Goal: Navigation & Orientation: Find specific page/section

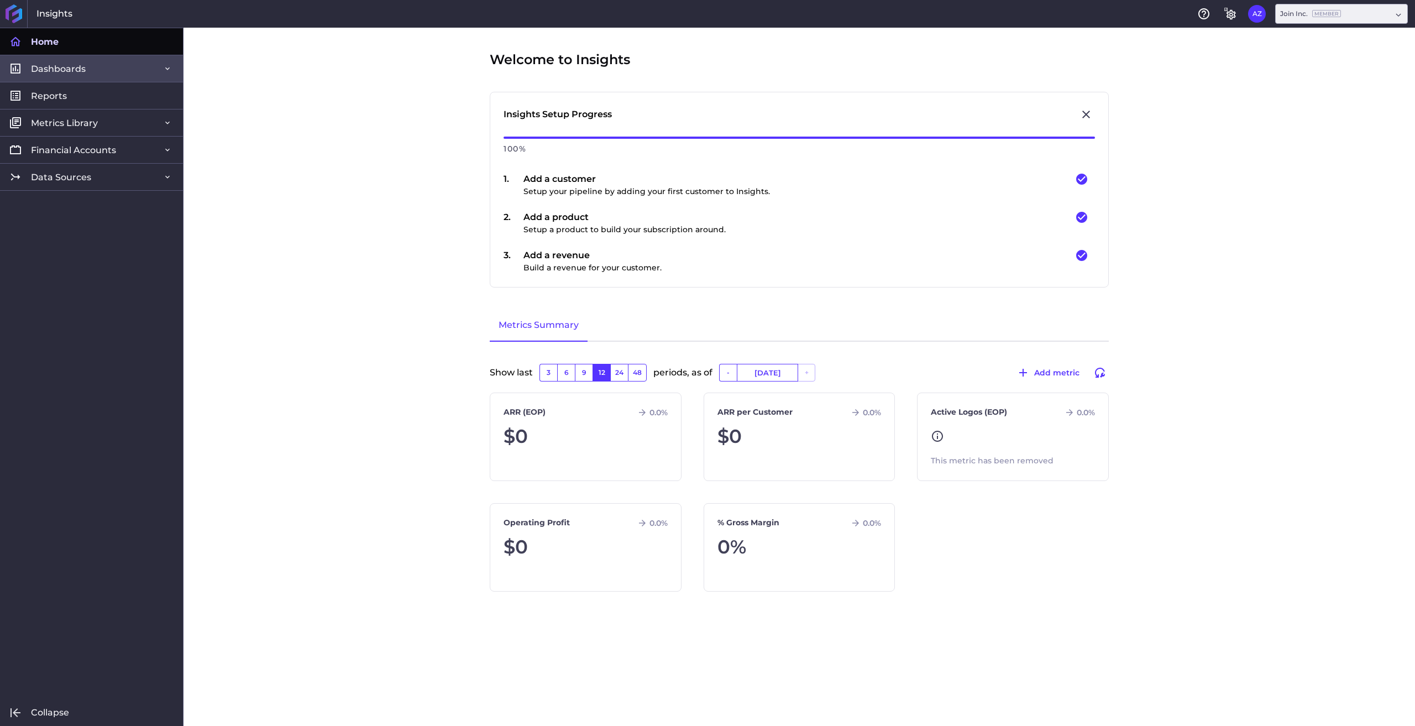
click at [73, 66] on span "Dashboards" at bounding box center [58, 69] width 55 height 12
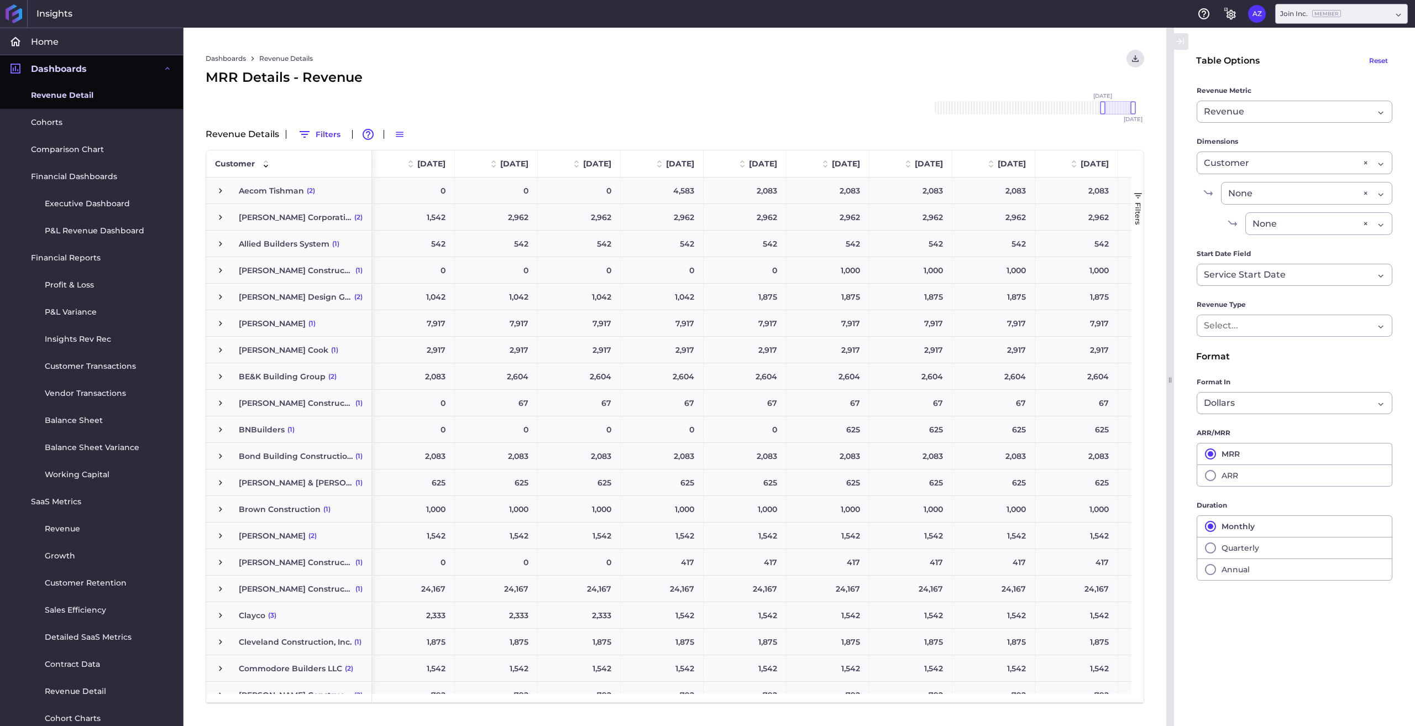
click at [71, 94] on span "Revenue Detail" at bounding box center [62, 96] width 62 height 12
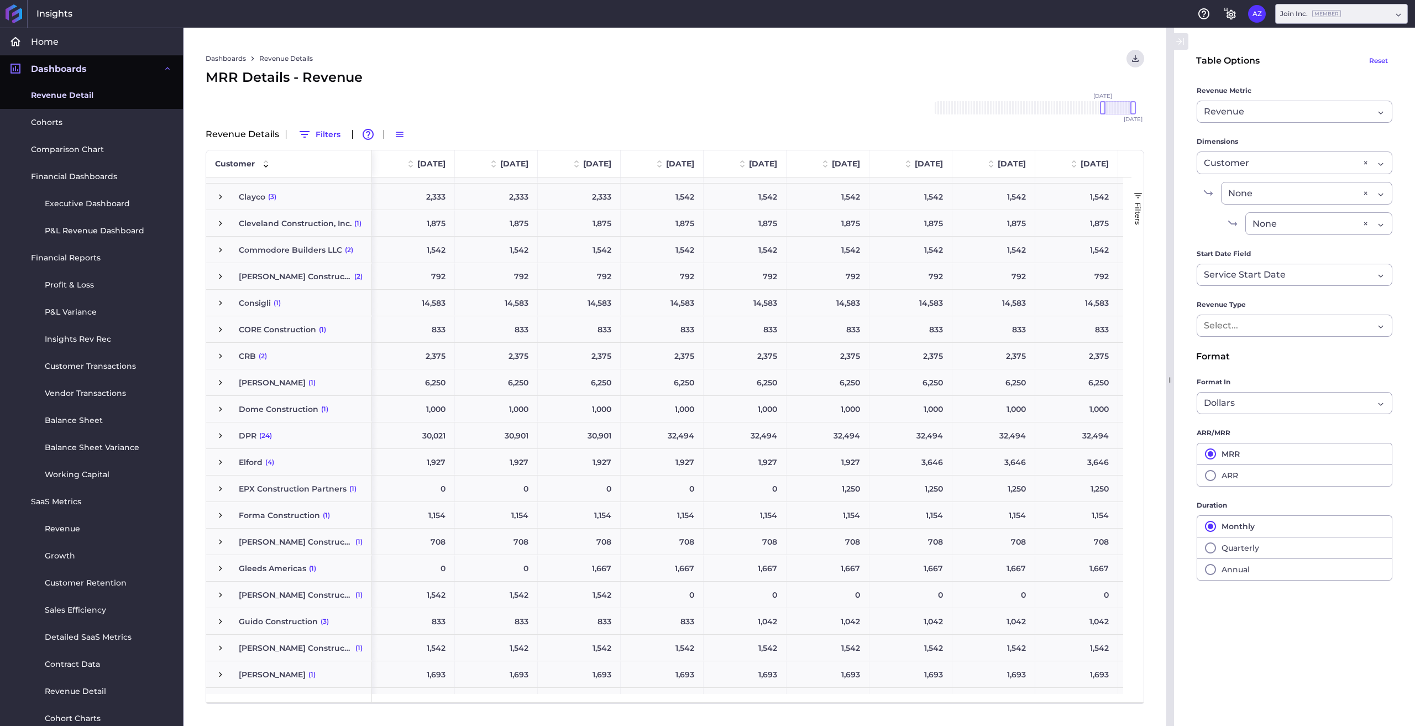
scroll to position [497, 0]
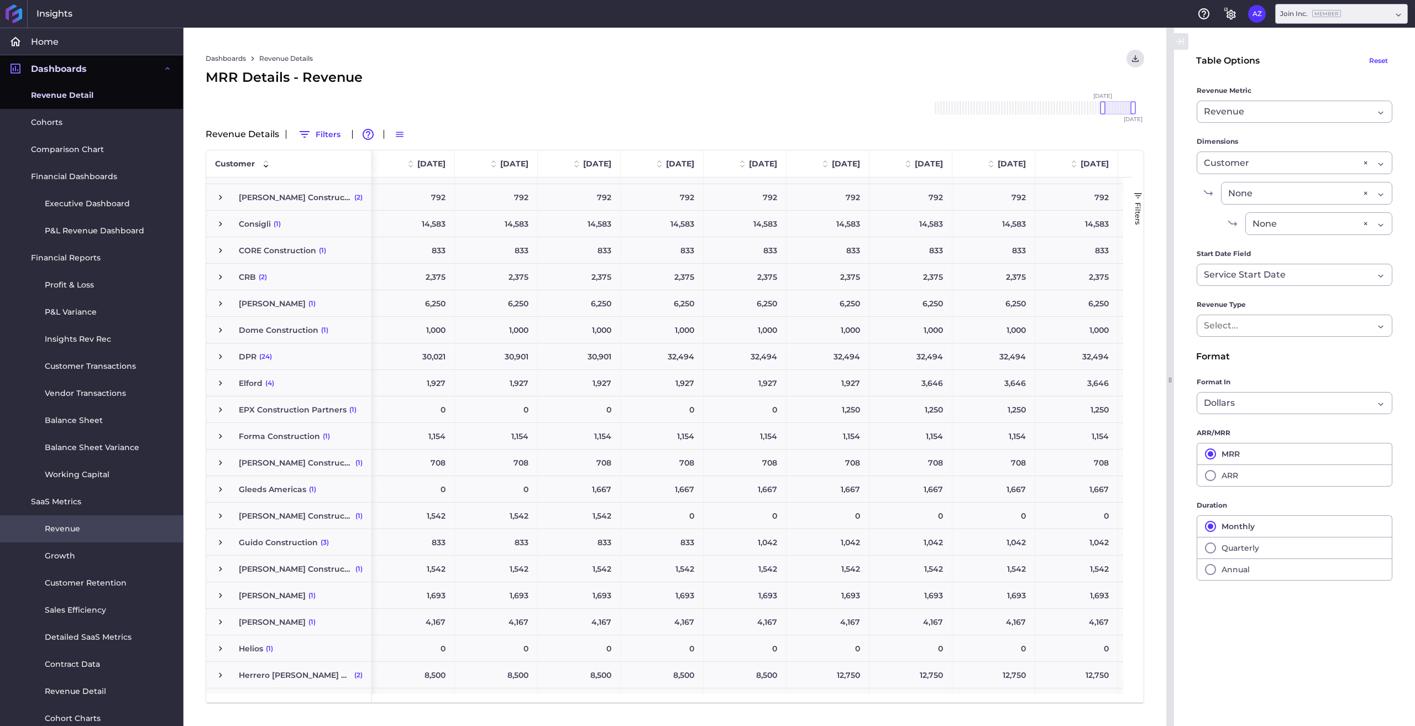
click at [104, 531] on link "Revenue" at bounding box center [91, 528] width 183 height 27
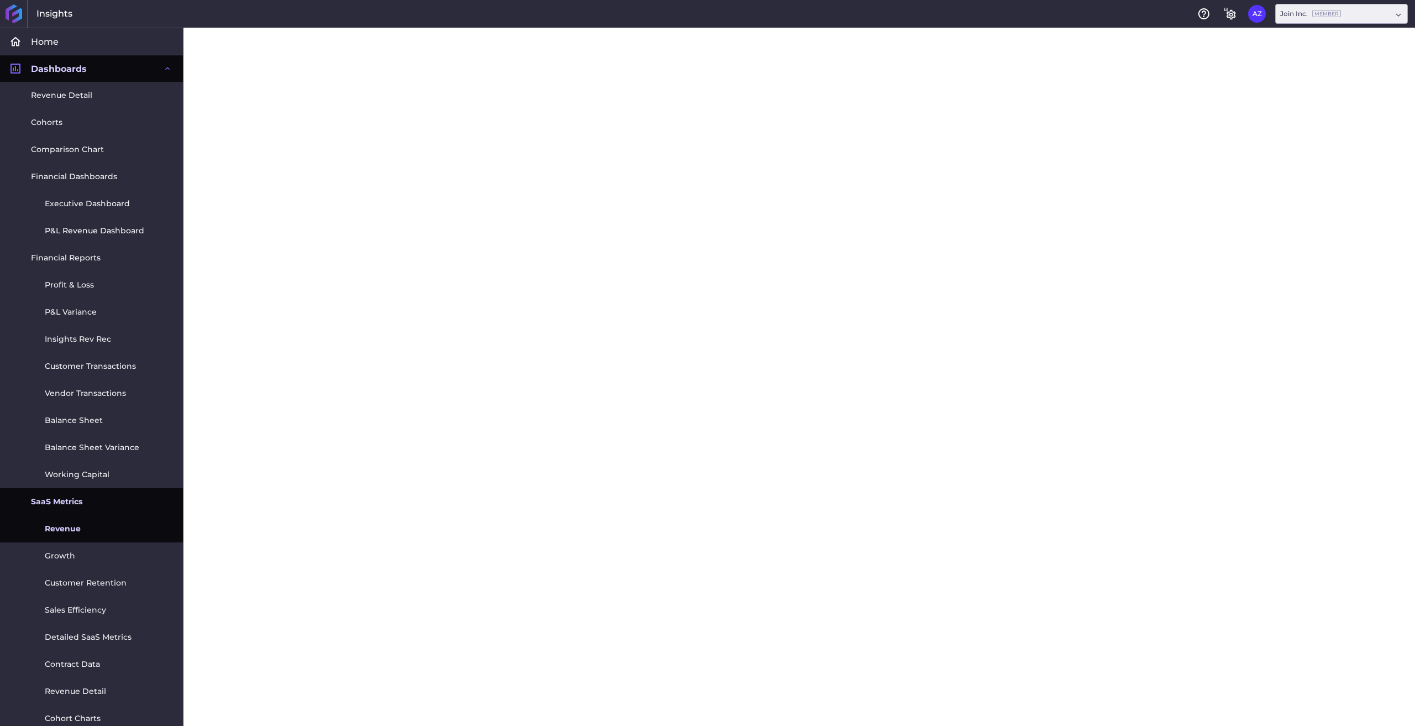
click at [74, 538] on link "Revenue" at bounding box center [91, 528] width 183 height 27
click at [72, 567] on link "Growth" at bounding box center [91, 555] width 183 height 27
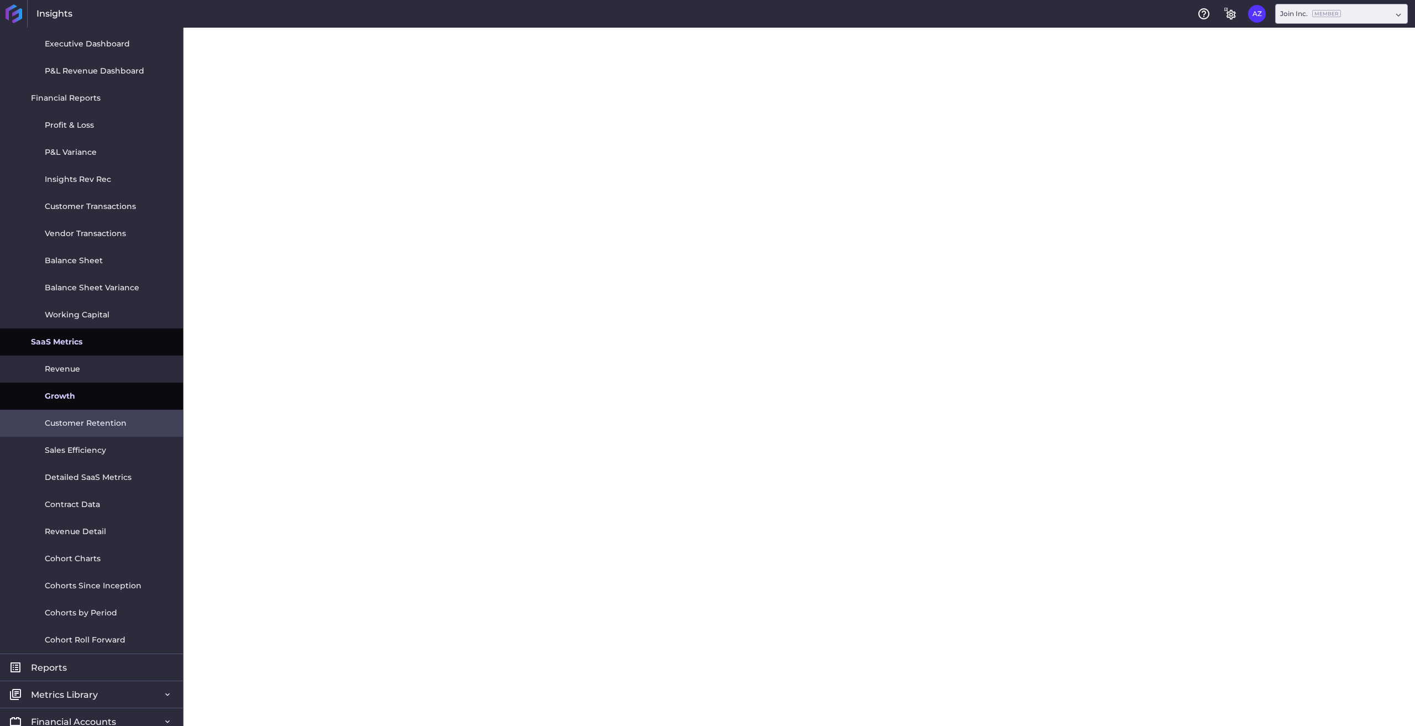
scroll to position [223, 0]
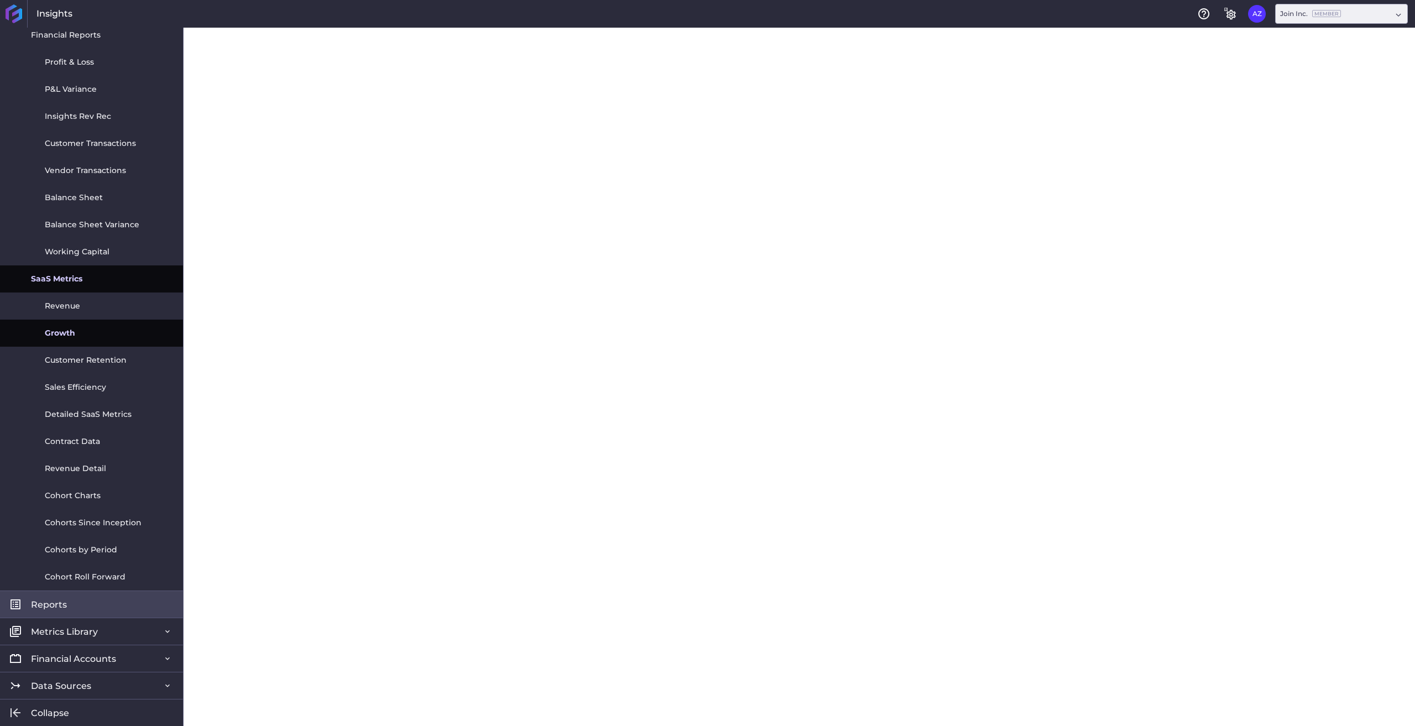
click at [86, 606] on link "Reports" at bounding box center [91, 603] width 183 height 27
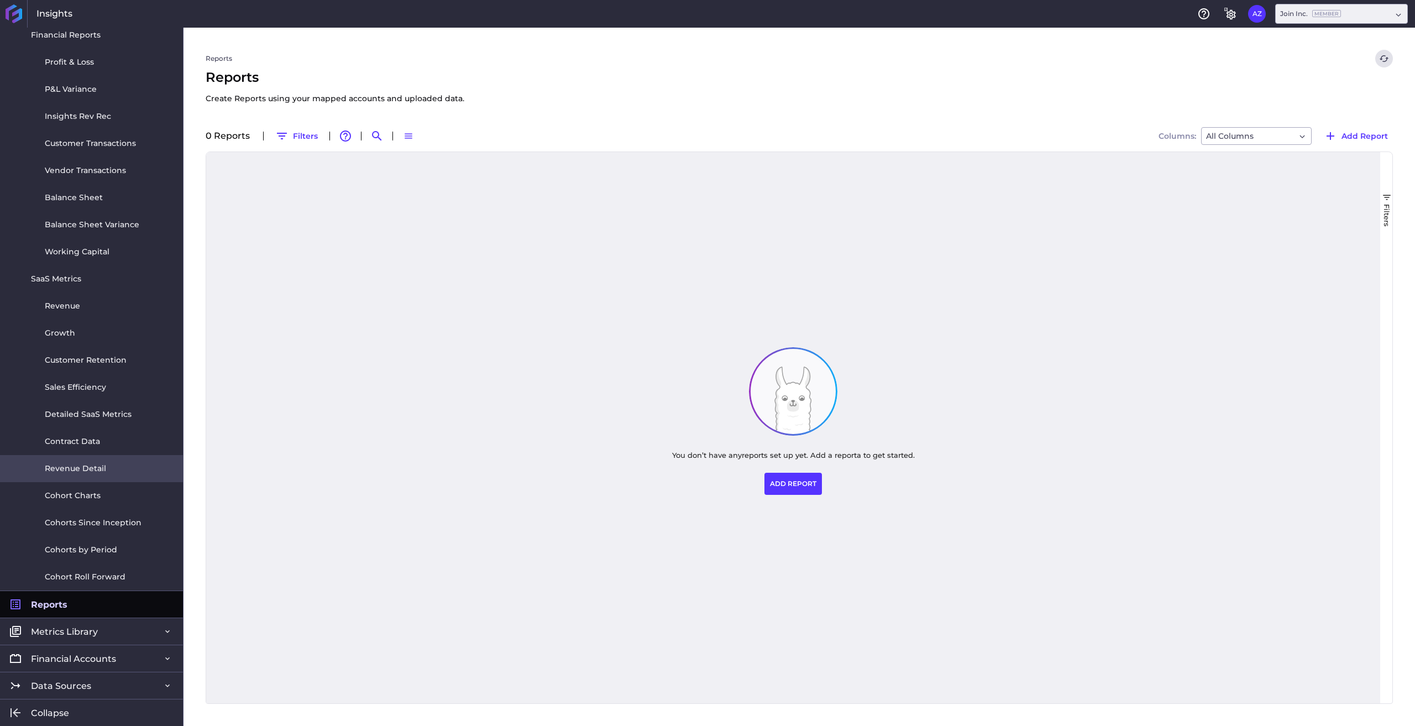
click at [71, 461] on link "Revenue Detail" at bounding box center [91, 468] width 183 height 27
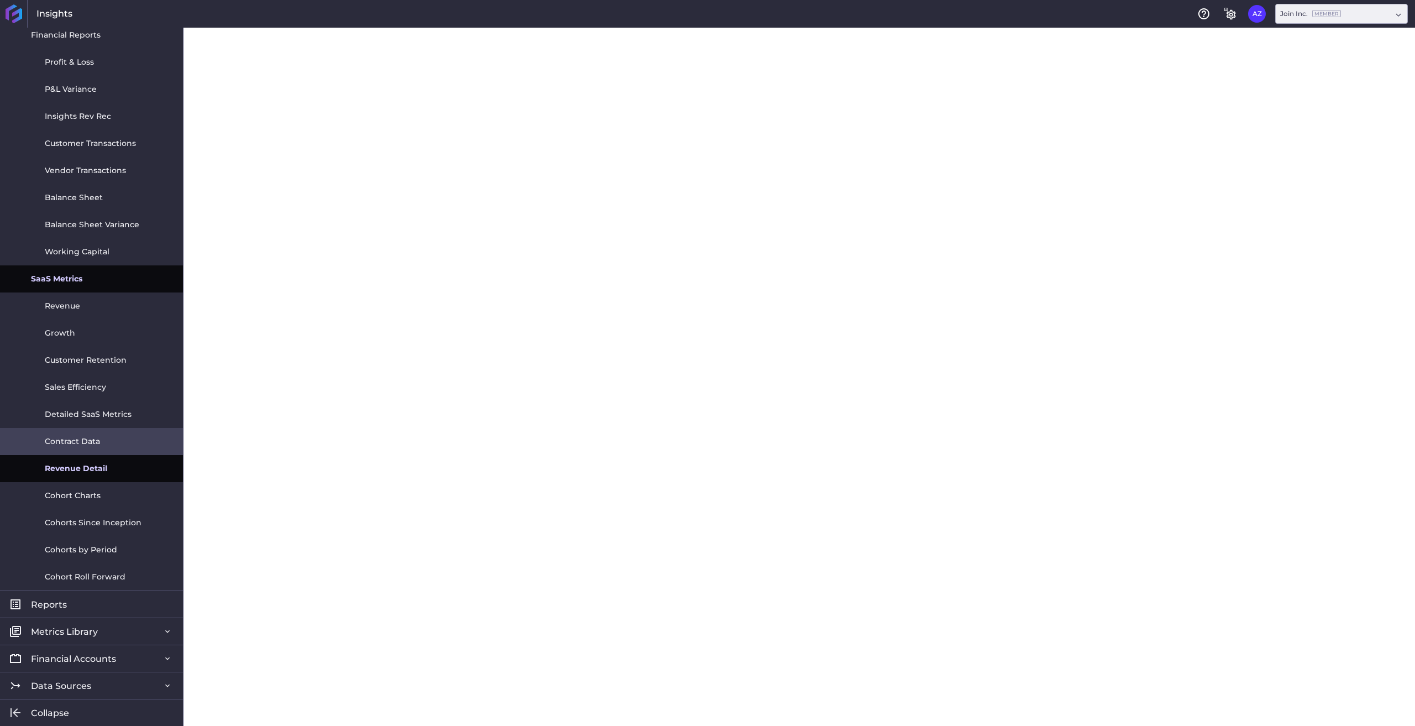
click at [99, 446] on span "Contract Data" at bounding box center [72, 442] width 55 height 12
click at [96, 405] on link "Detailed SaaS Metrics" at bounding box center [91, 414] width 183 height 27
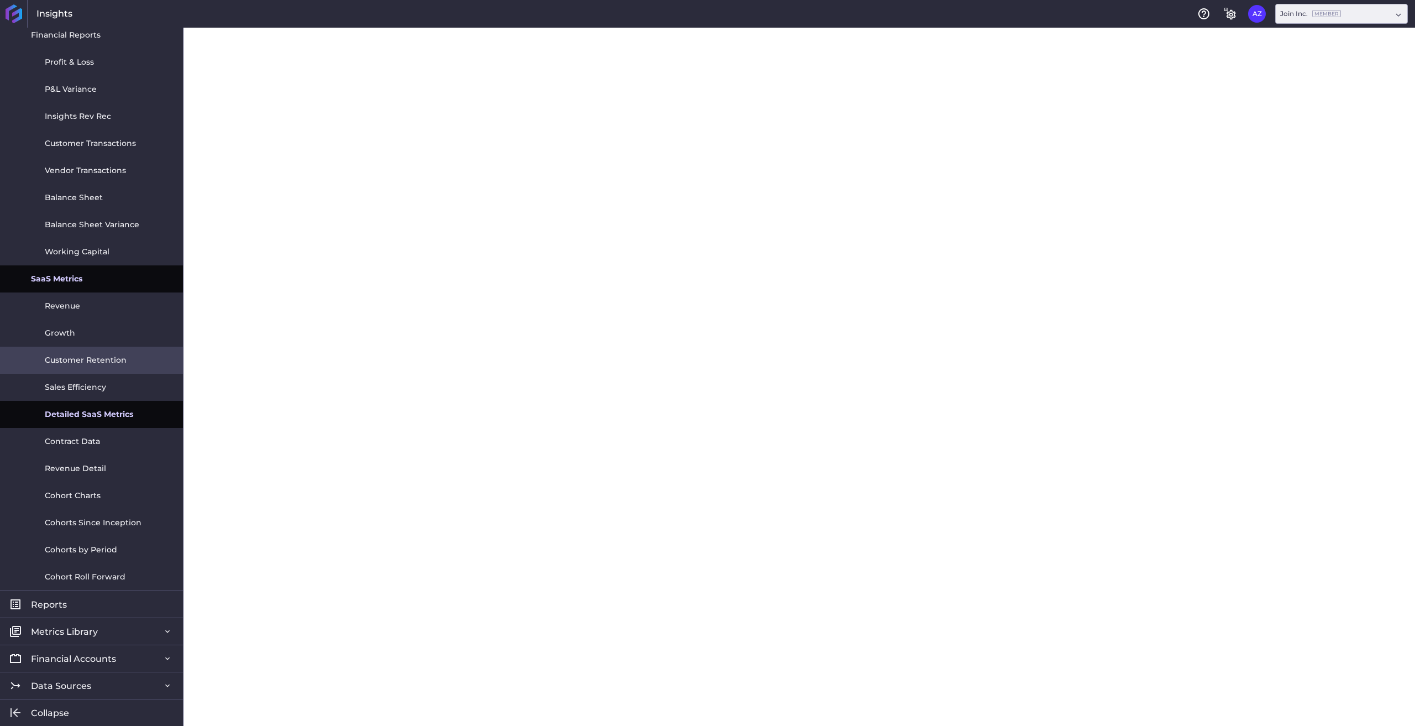
click at [98, 357] on span "Customer Retention" at bounding box center [86, 360] width 82 height 12
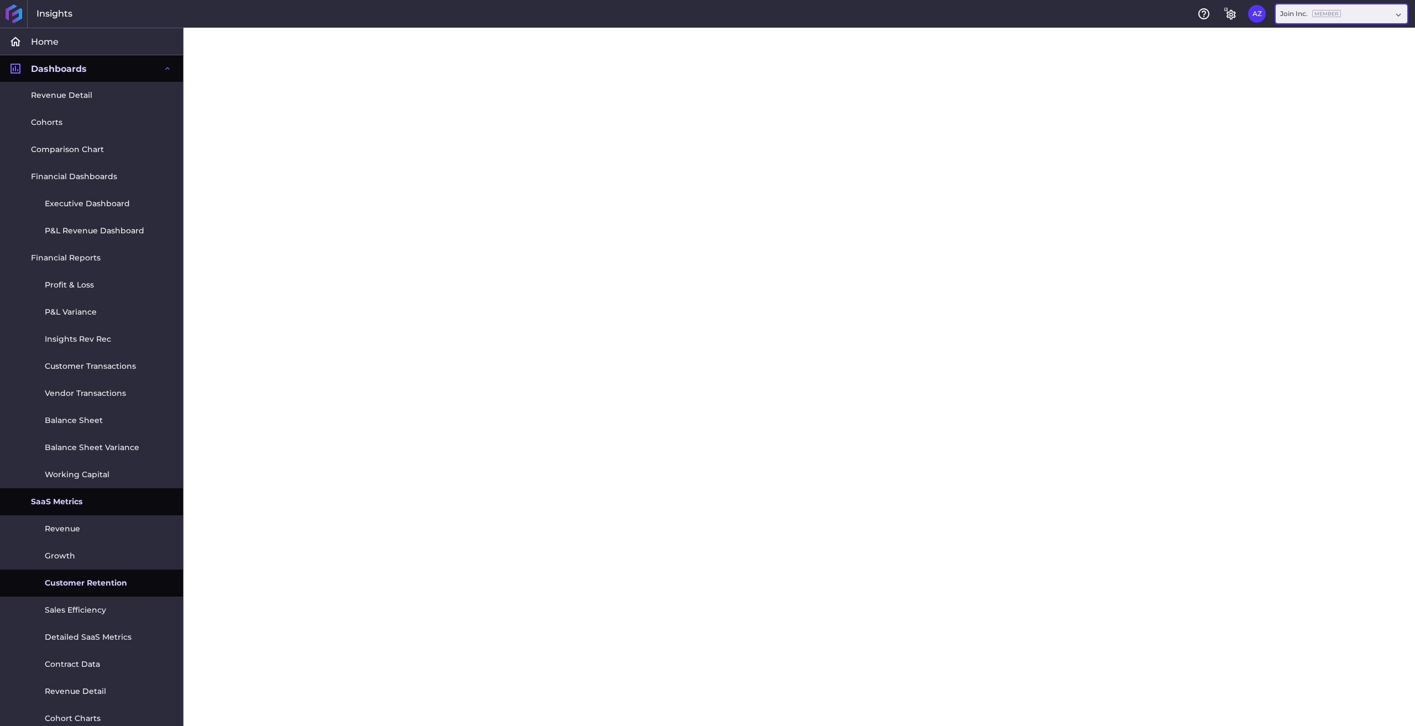
click at [1359, 22] on div "Join Inc. Member" at bounding box center [1341, 14] width 133 height 20
click at [1361, 14] on div "Join Inc. Member" at bounding box center [1335, 14] width 111 height 10
click at [73, 279] on span "Profit & Loss" at bounding box center [69, 285] width 49 height 12
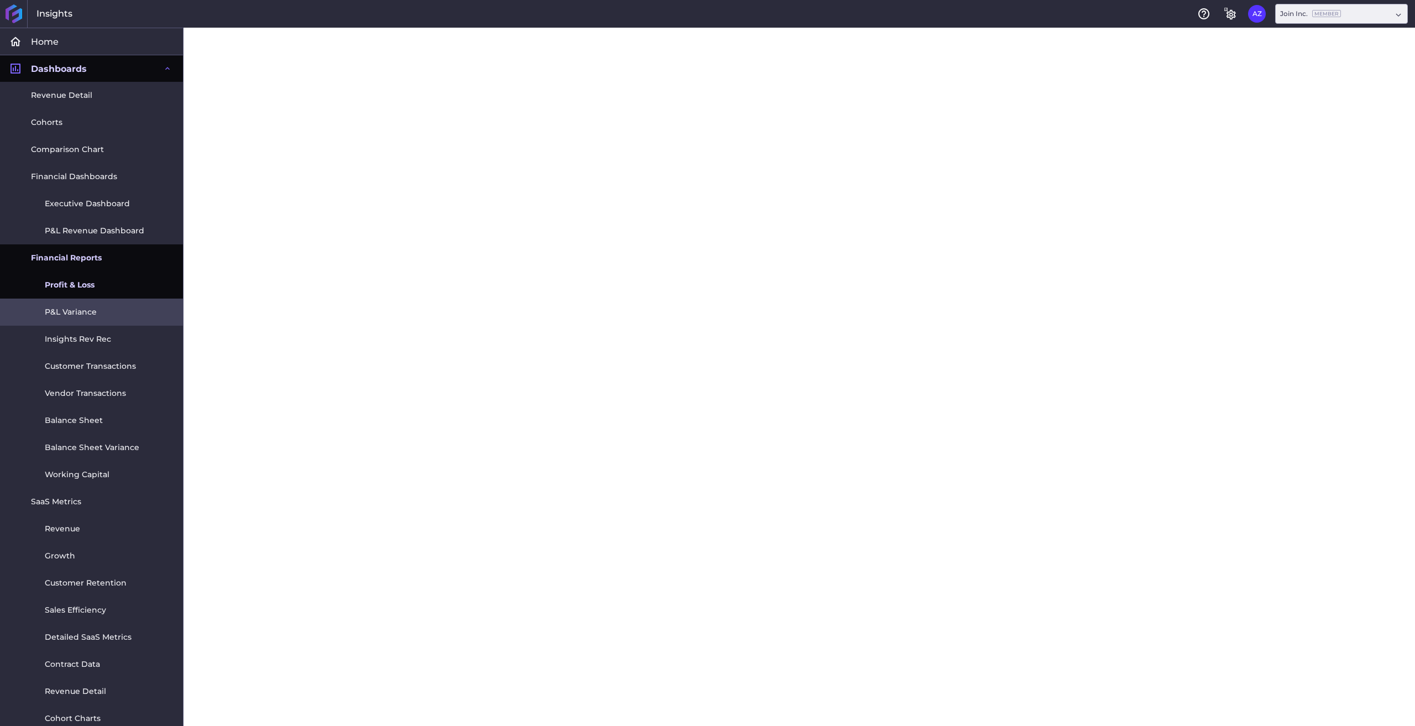
click at [81, 321] on link "P&L Variance" at bounding box center [91, 311] width 183 height 27
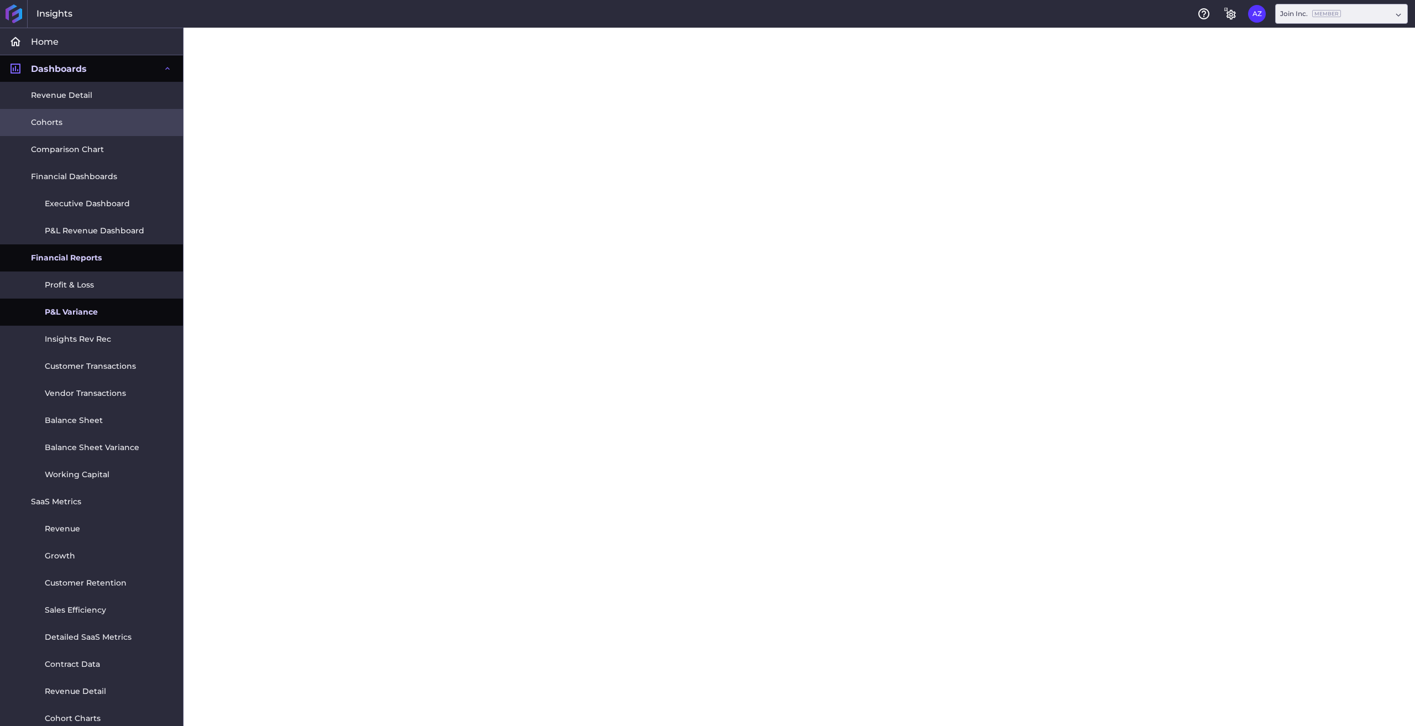
click at [83, 116] on link "Cohorts" at bounding box center [91, 122] width 183 height 27
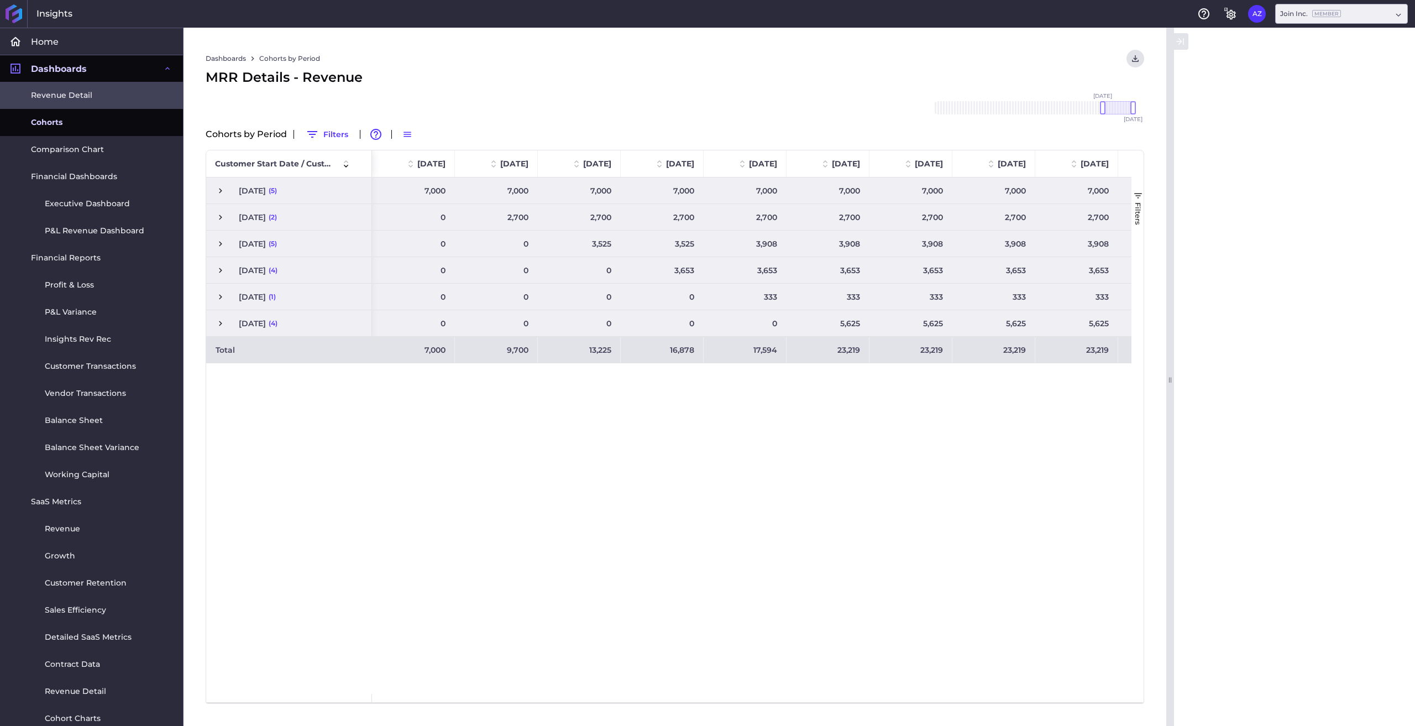
click at [90, 92] on span "Revenue Detail" at bounding box center [61, 96] width 61 height 12
